Goal: Task Accomplishment & Management: Manage account settings

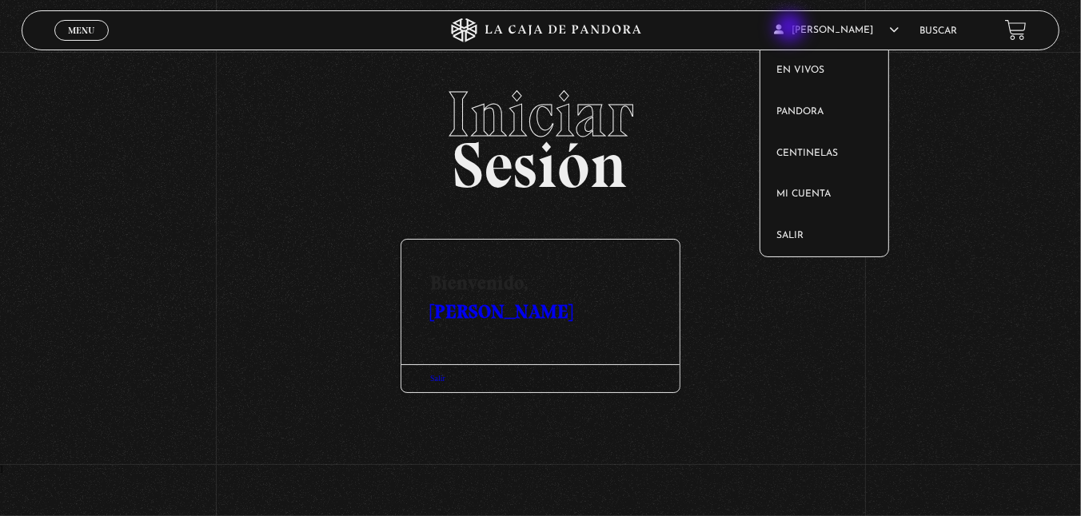
click at [791, 29] on span "[PERSON_NAME]" at bounding box center [836, 31] width 125 height 10
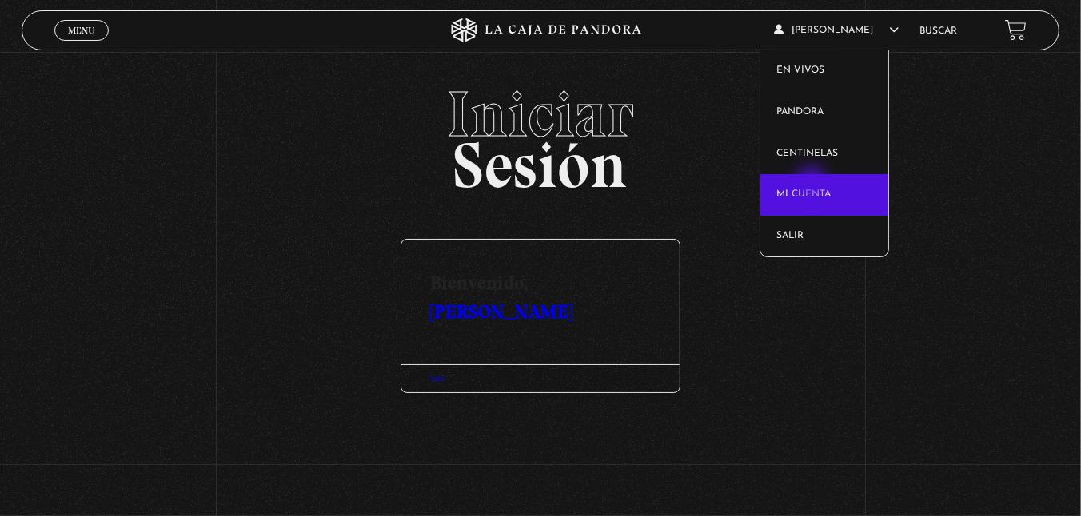
click at [813, 184] on link "Mi cuenta" at bounding box center [824, 195] width 128 height 42
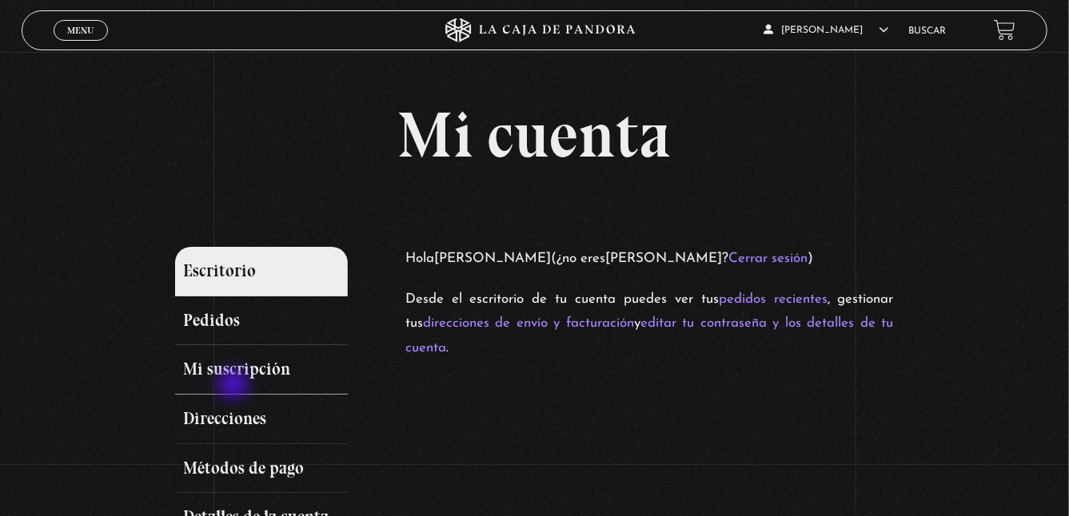
click at [235, 386] on link "Mi suscripción" at bounding box center [261, 370] width 173 height 50
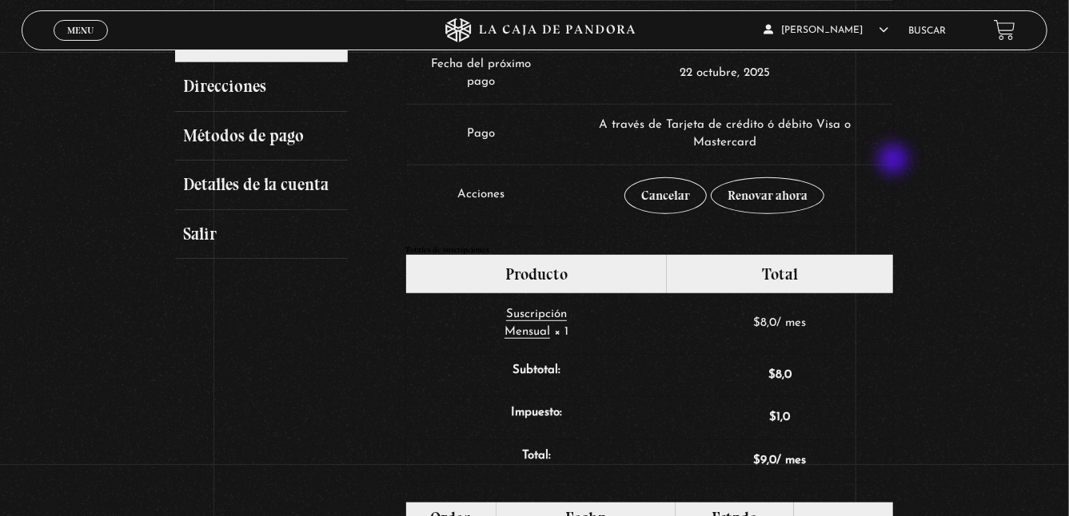
scroll to position [334, 0]
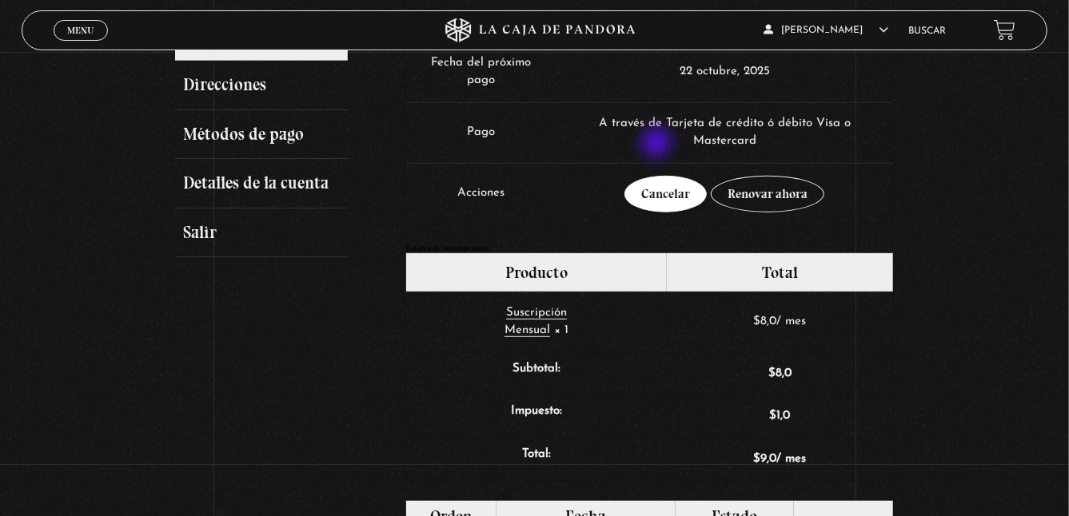
click at [658, 176] on link "Cancelar" at bounding box center [665, 194] width 82 height 37
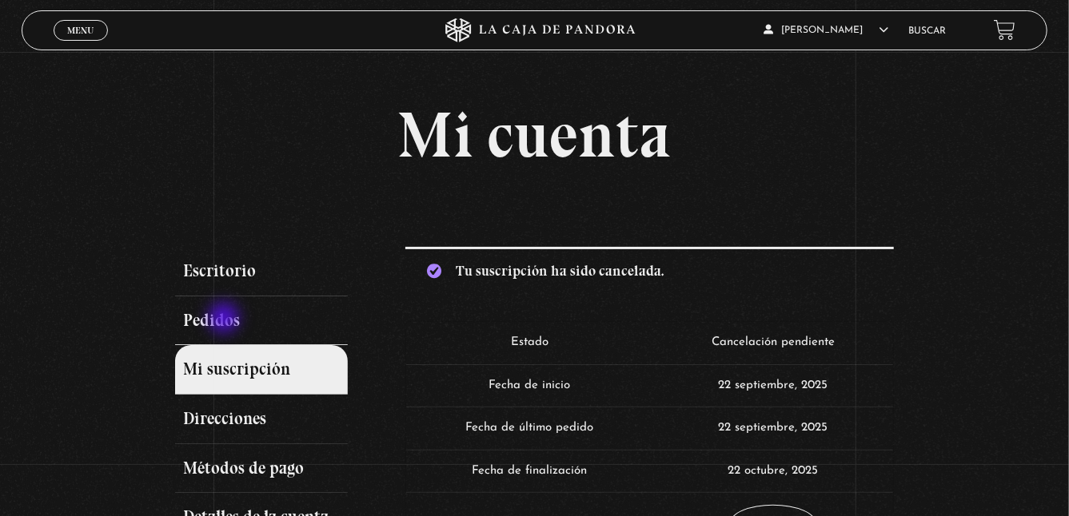
click at [225, 320] on link "Pedidos" at bounding box center [261, 322] width 173 height 50
